Goal: Find specific page/section: Find specific page/section

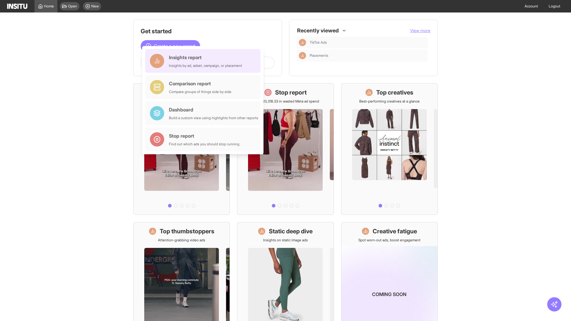
click at [204, 61] on div "Insights report Insights by ad, adset, campaign, or placement" at bounding box center [205, 61] width 73 height 14
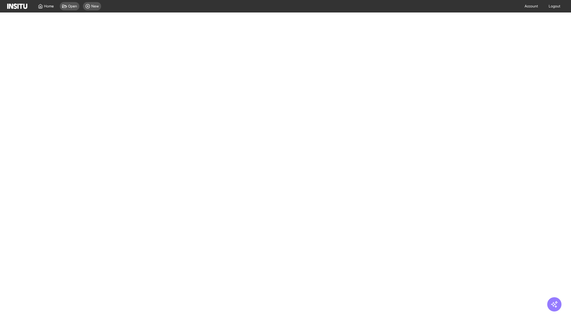
select select "**"
